Goal: Information Seeking & Learning: Learn about a topic

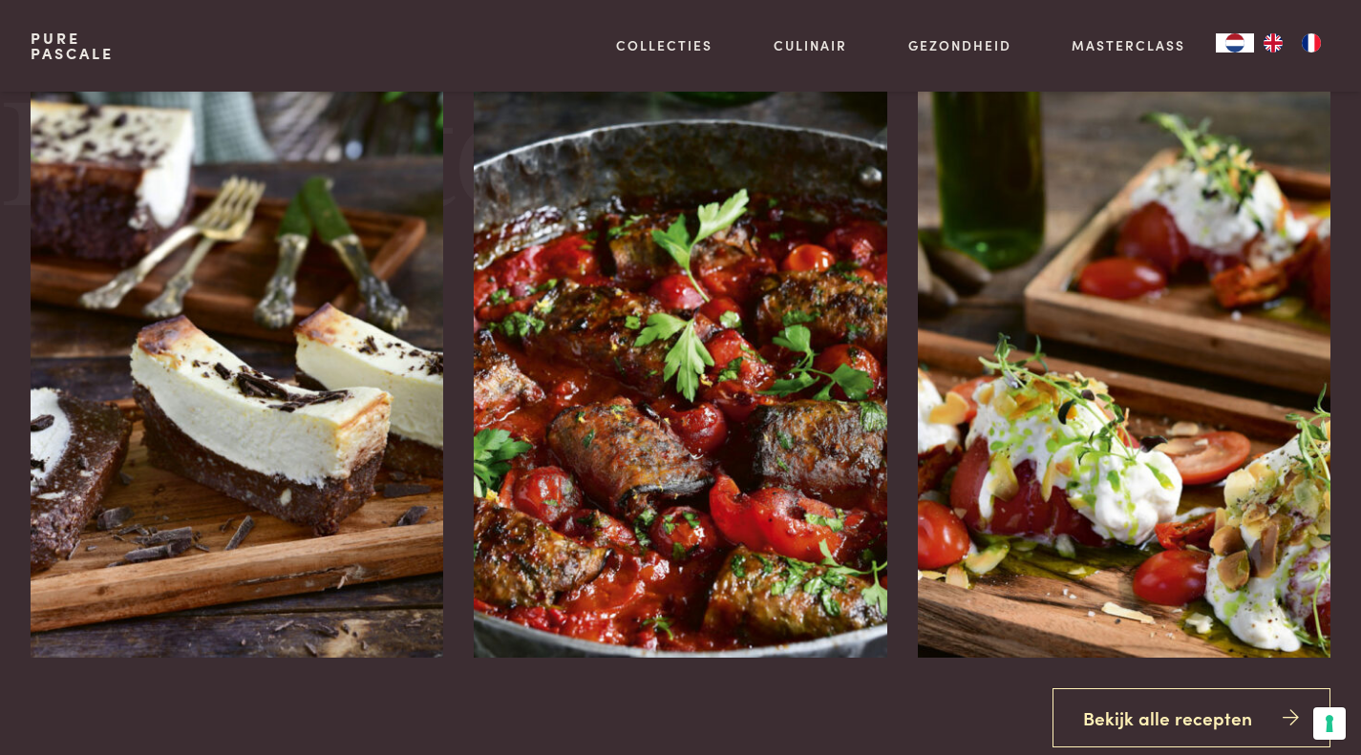
scroll to position [2483, 0]
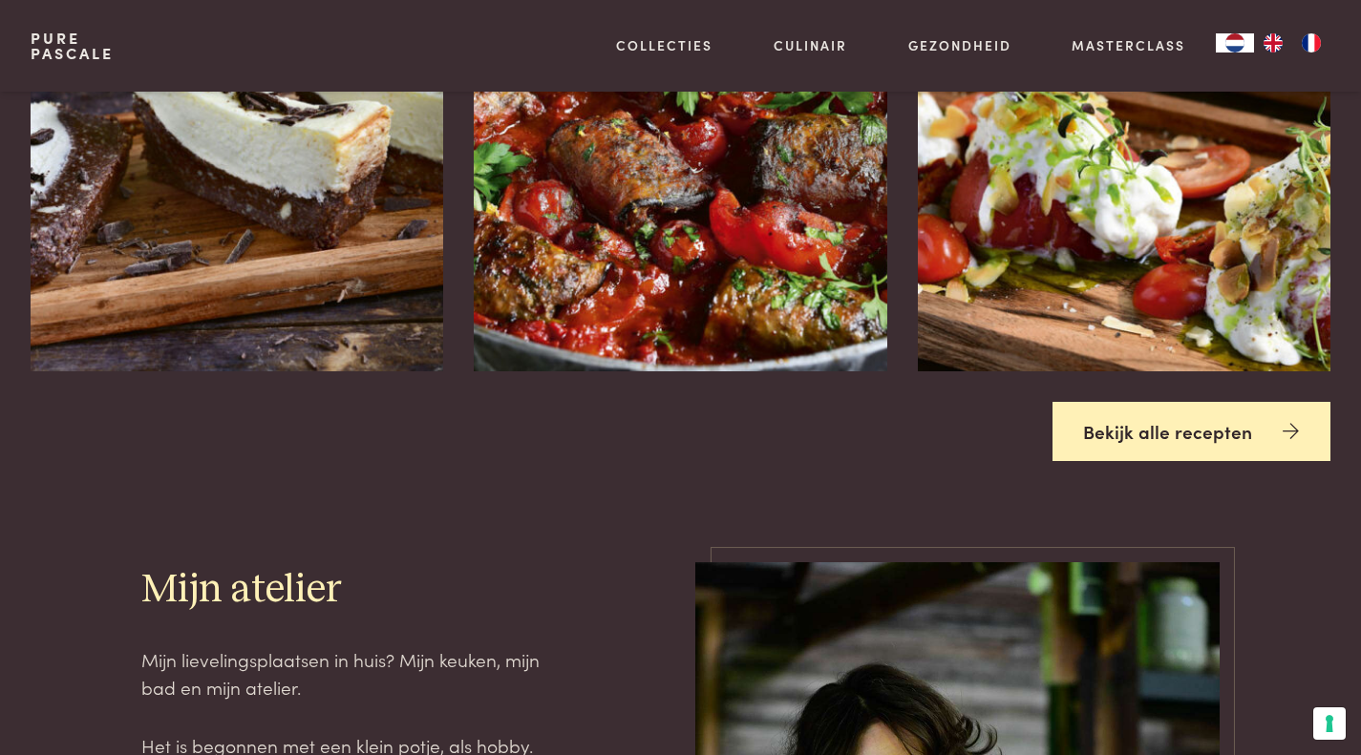
click at [1115, 427] on link "Bekijk alle recepten" at bounding box center [1191, 432] width 279 height 60
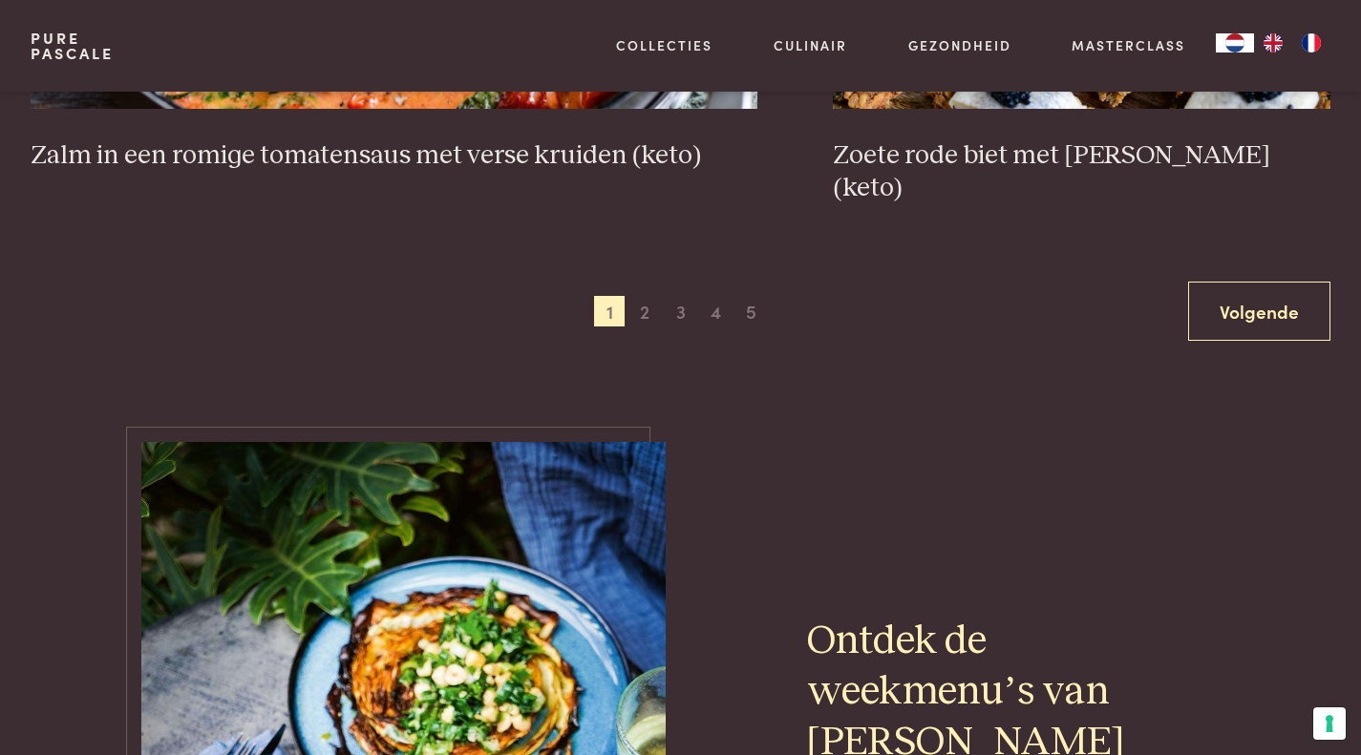
scroll to position [3916, 0]
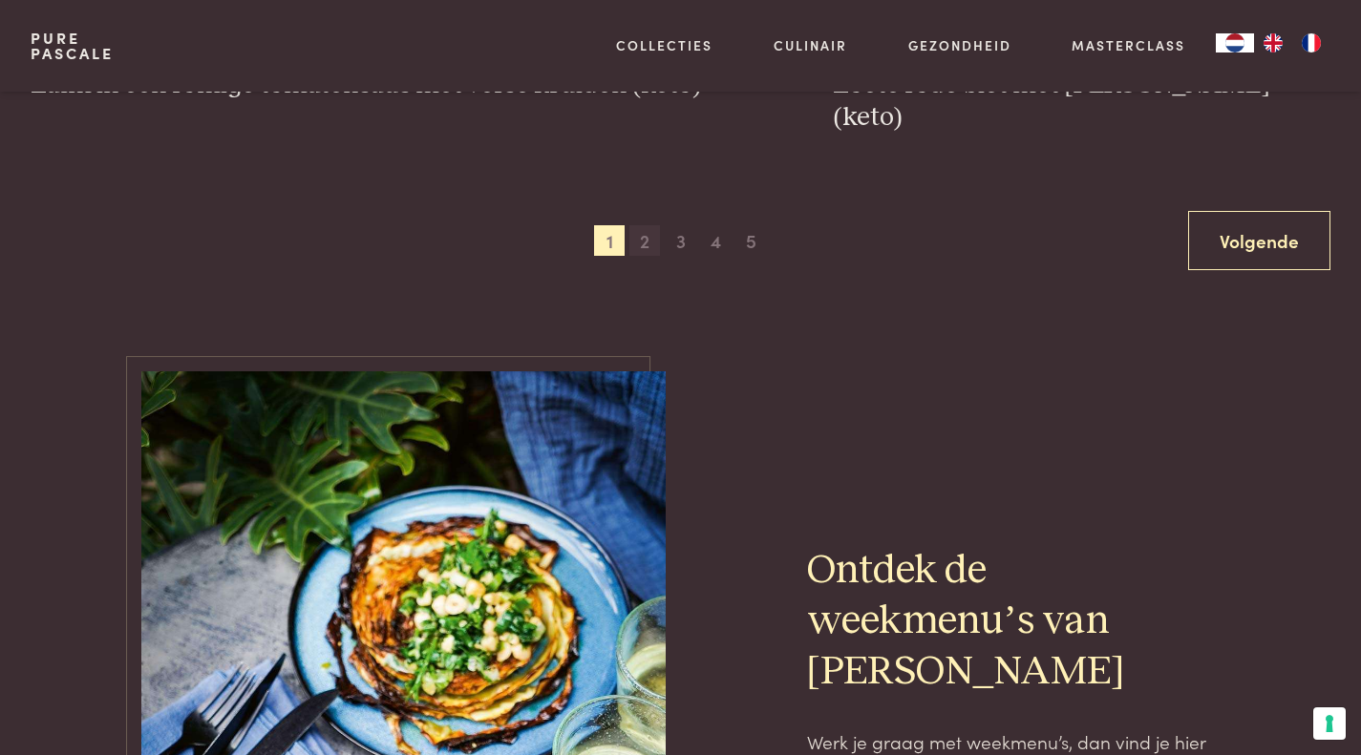
click at [653, 225] on span "2" at bounding box center [644, 240] width 31 height 31
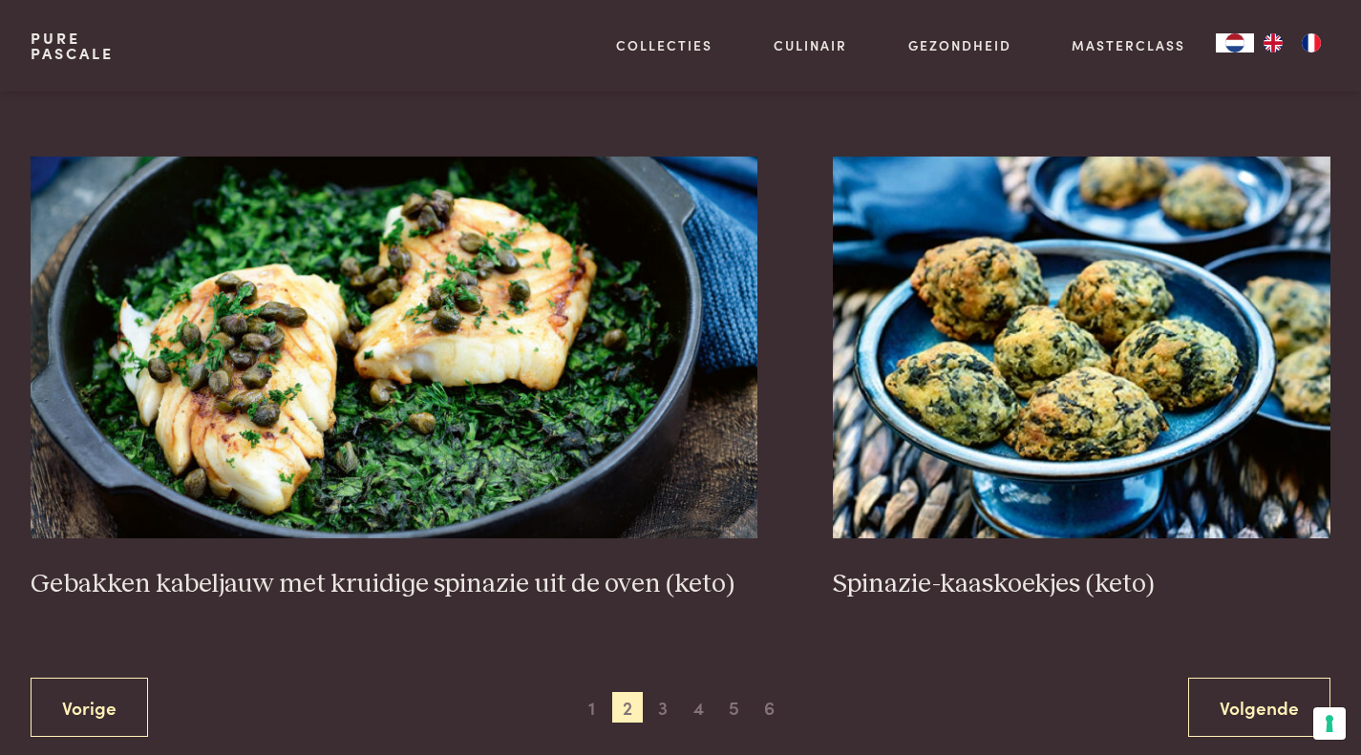
scroll to position [3495, 0]
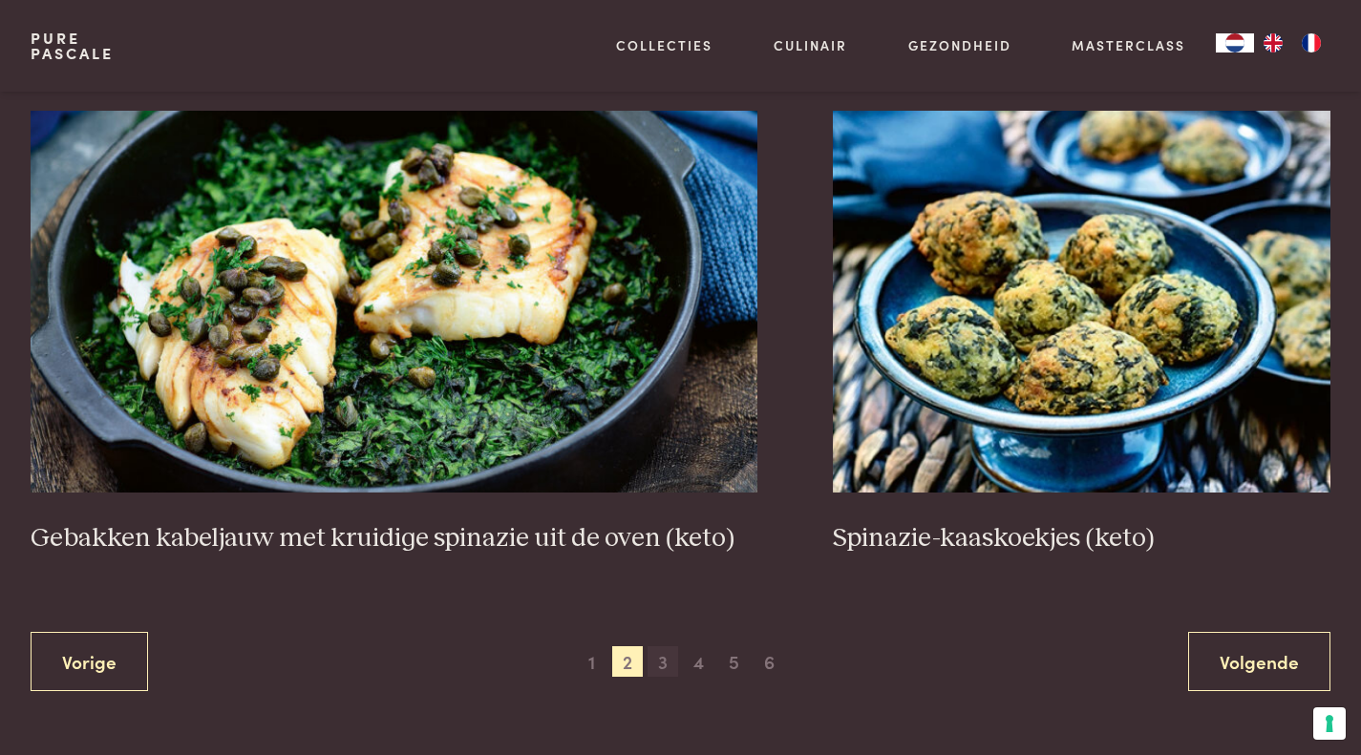
click at [660, 662] on span "3" at bounding box center [663, 662] width 31 height 31
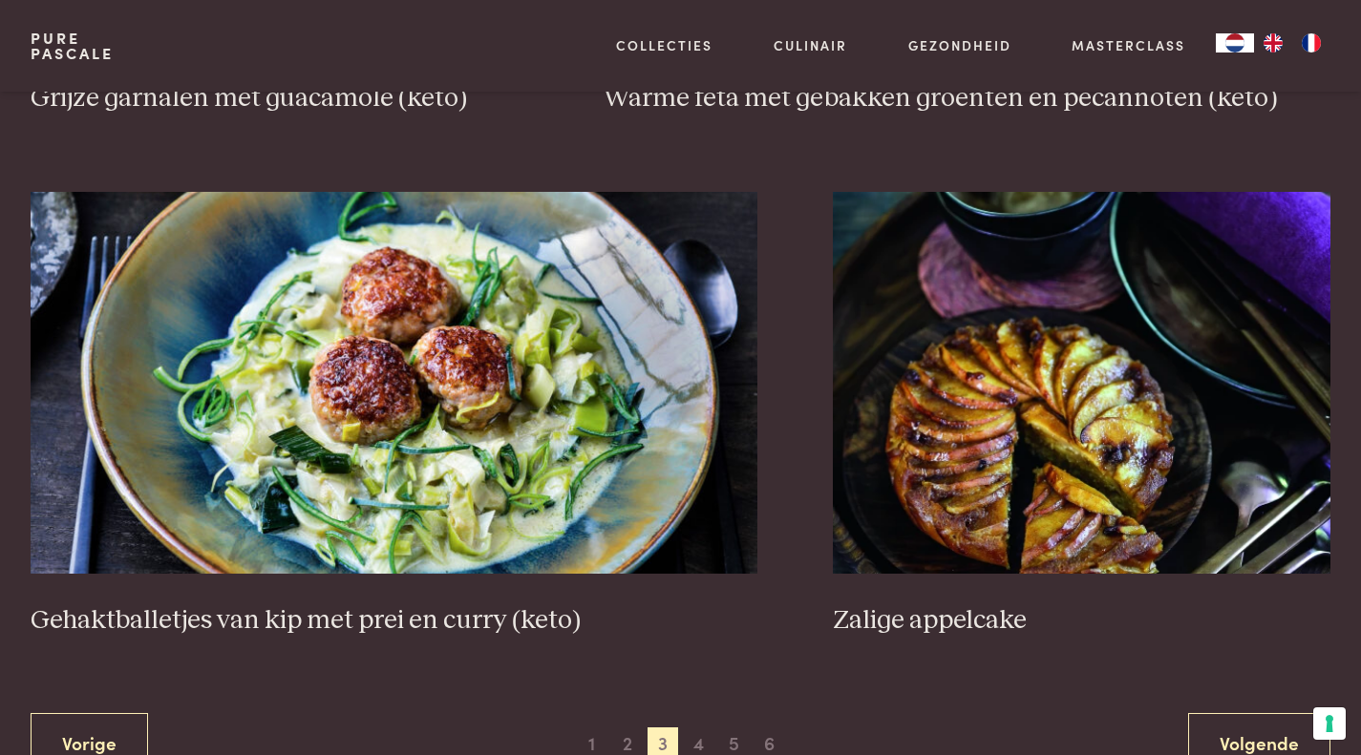
scroll to position [3590, 0]
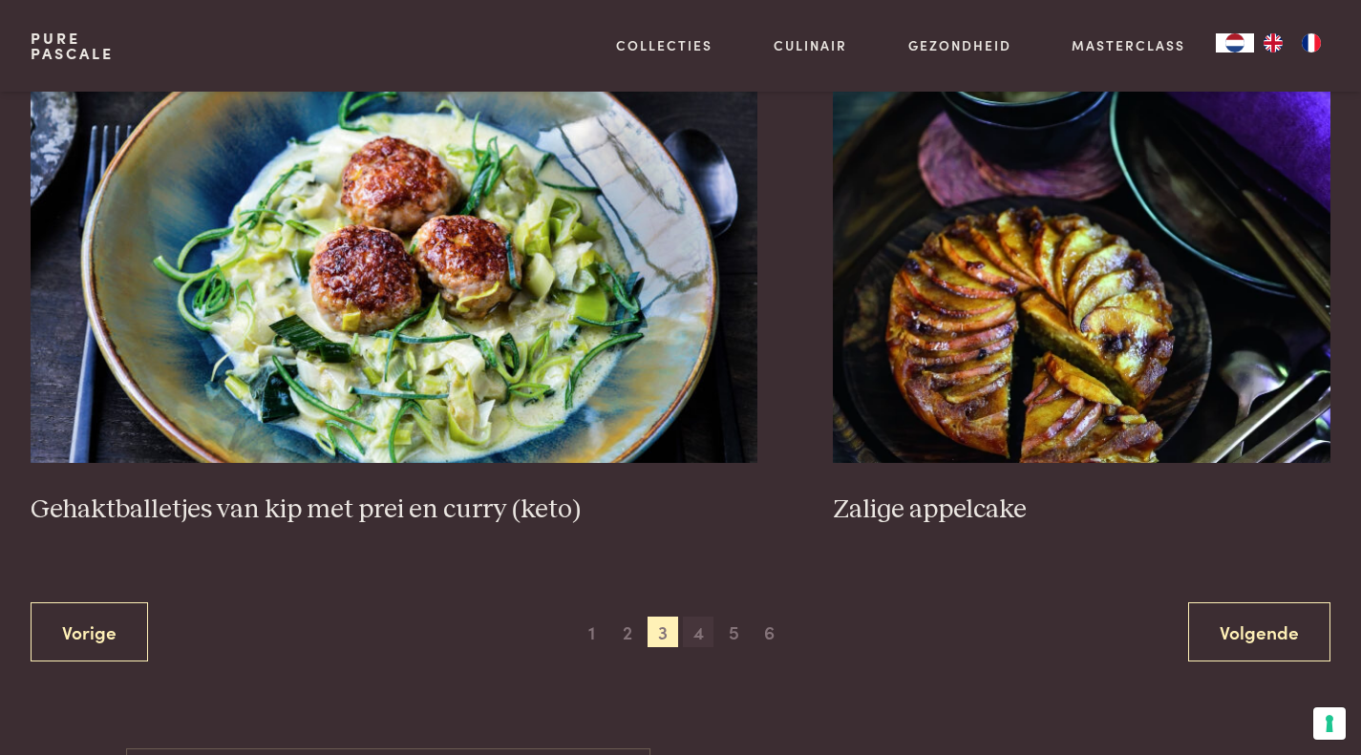
click at [693, 639] on span "4" at bounding box center [698, 632] width 31 height 31
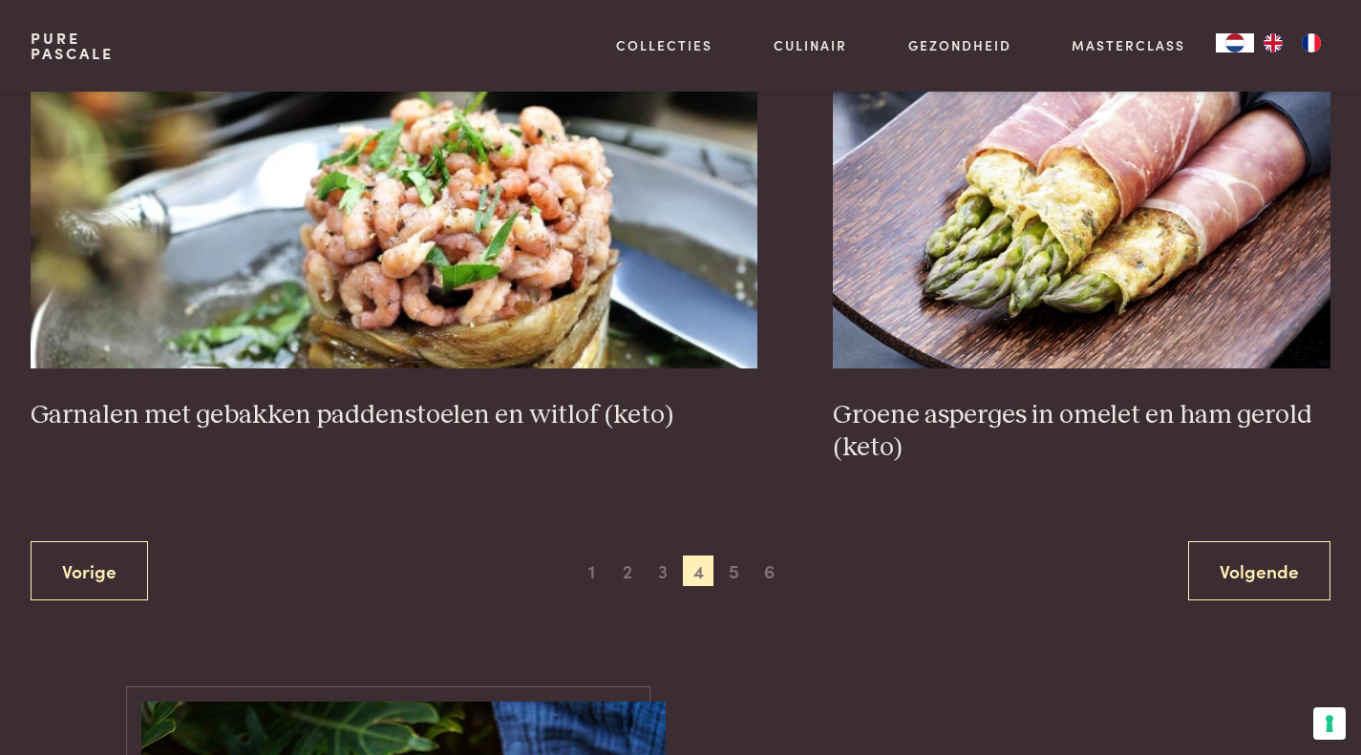
scroll to position [3781, 0]
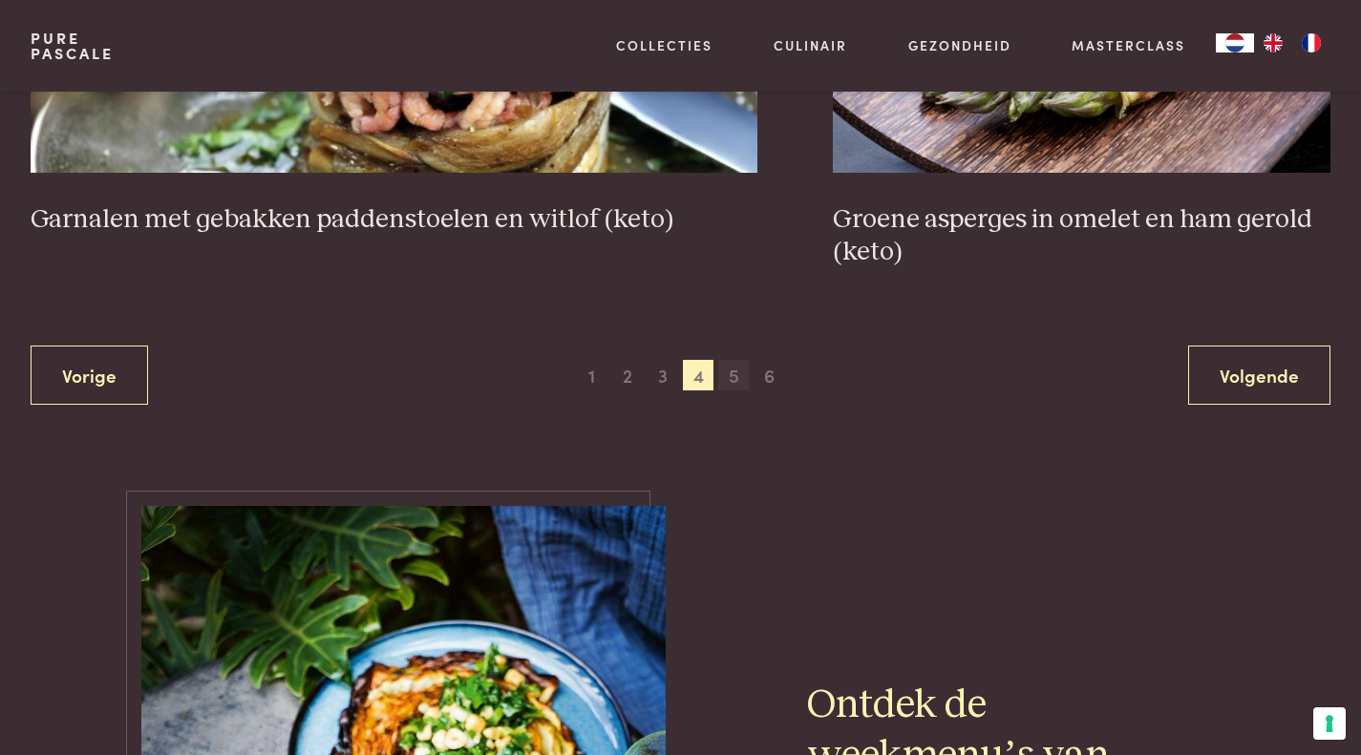
click at [731, 370] on span "5" at bounding box center [733, 375] width 31 height 31
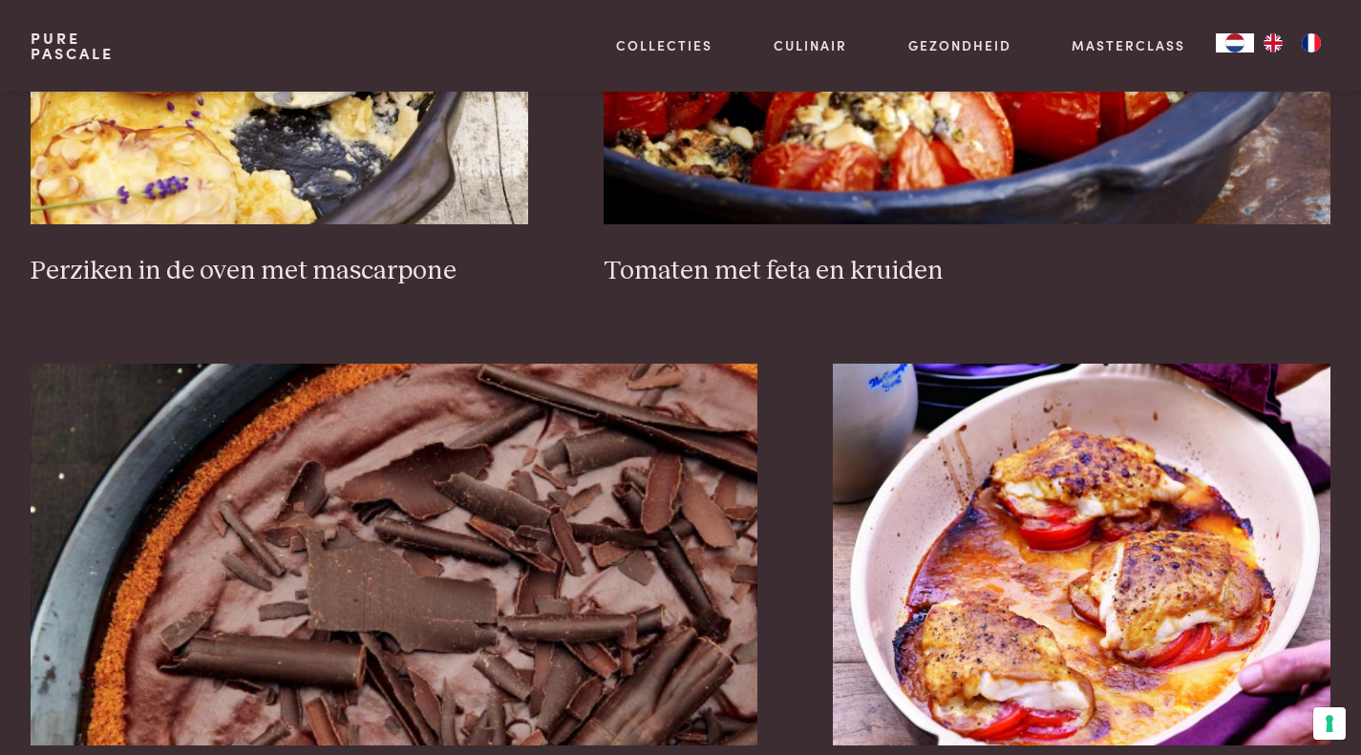
scroll to position [3590, 0]
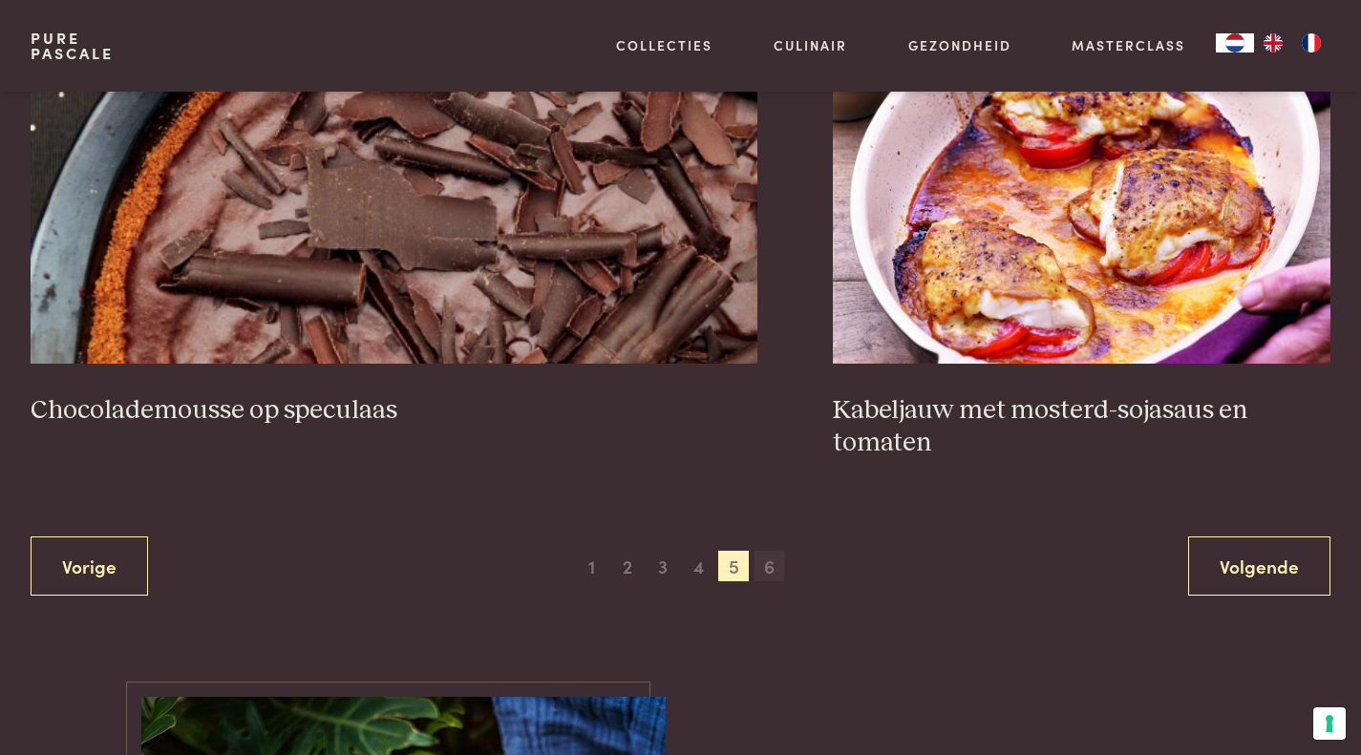
click at [764, 568] on span "6" at bounding box center [769, 566] width 31 height 31
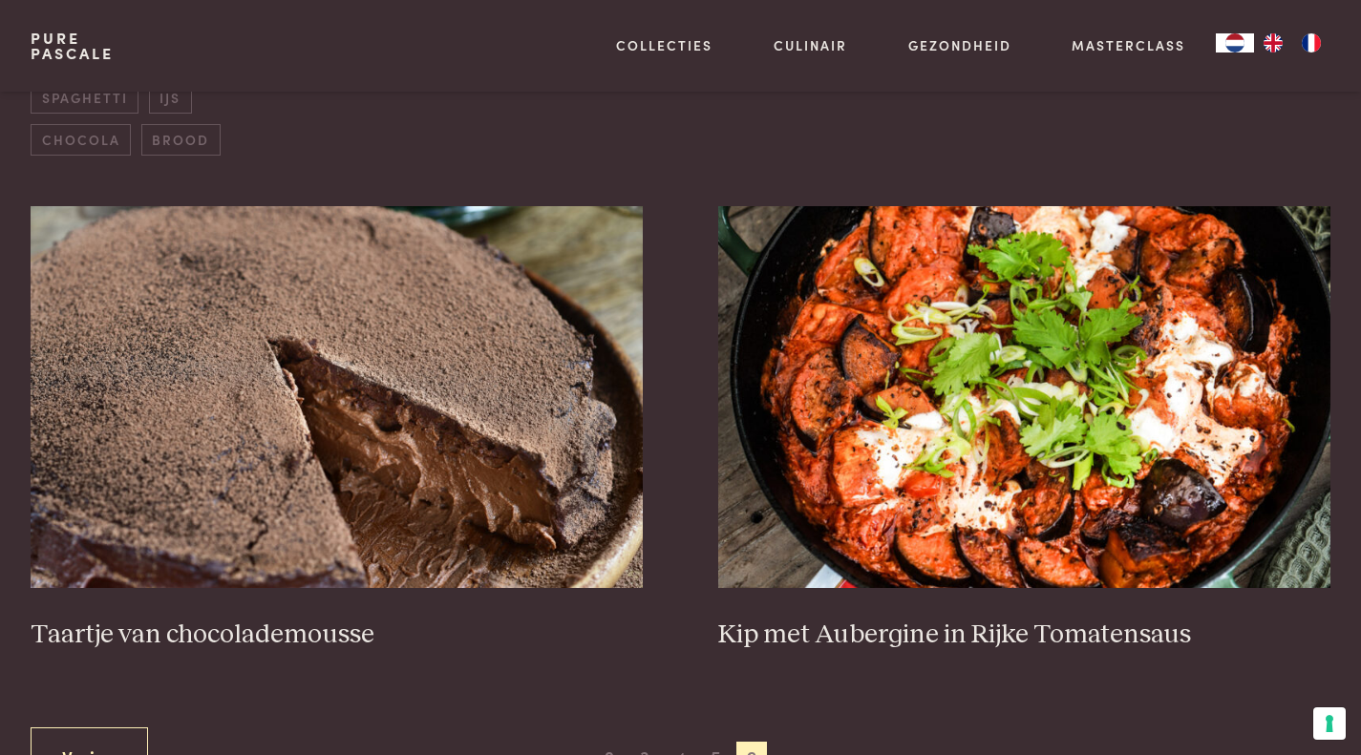
scroll to position [1011, 0]
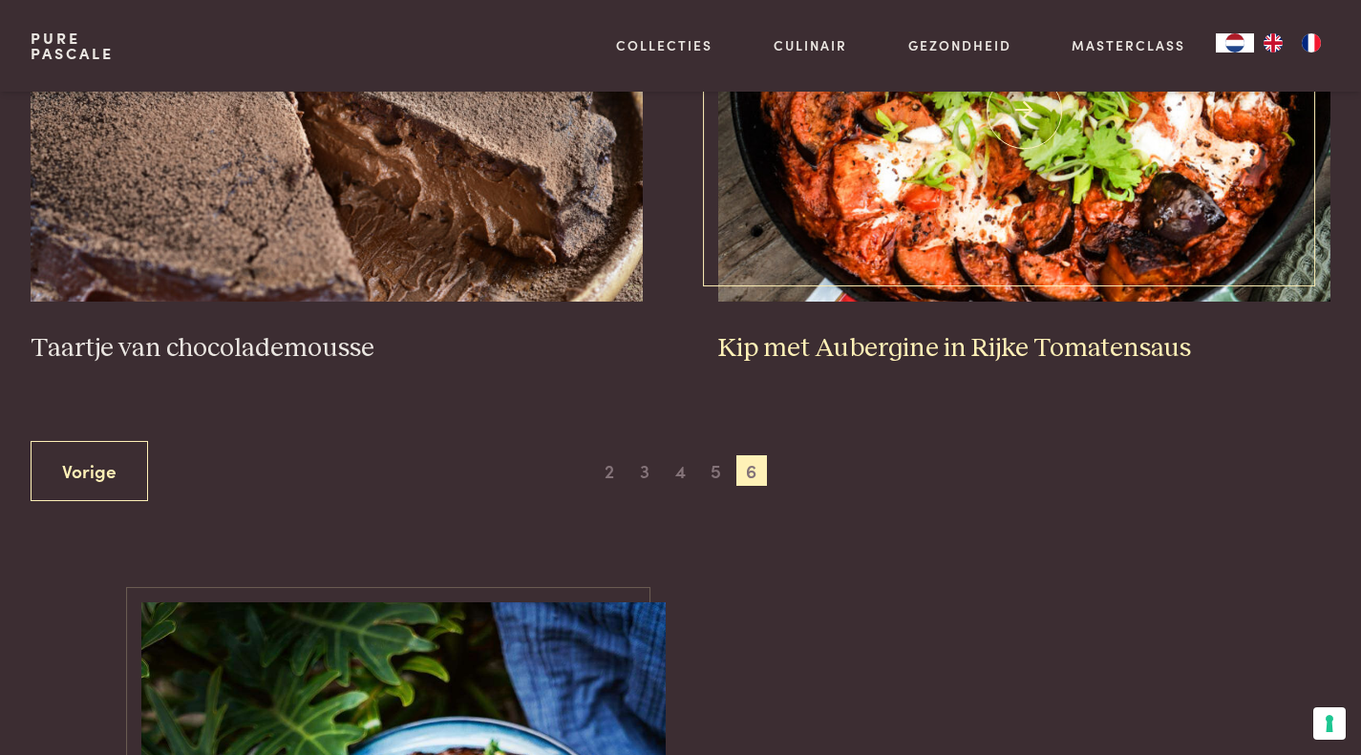
click at [892, 346] on h3 "Kip met Aubergine in Rijke Tomatensaus" at bounding box center [1024, 348] width 612 height 33
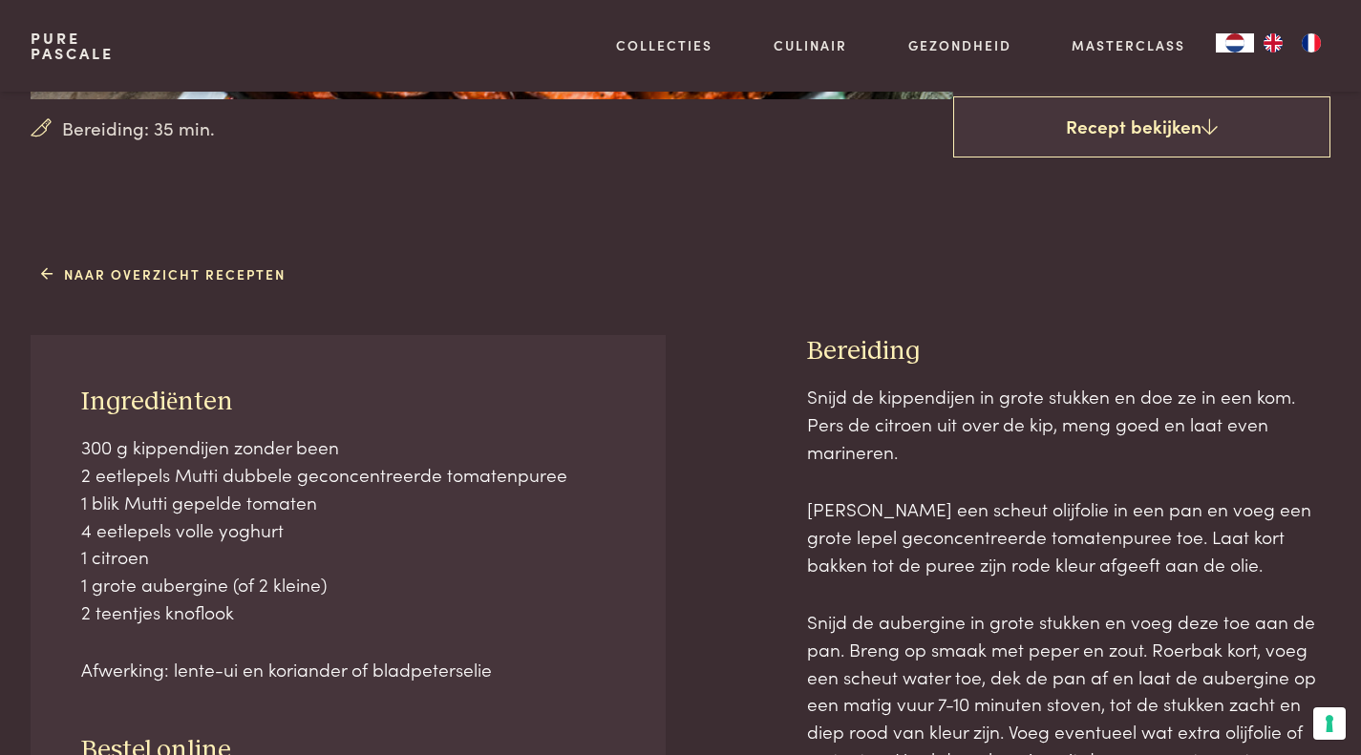
scroll to position [955, 0]
